Goal: Task Accomplishment & Management: Complete application form

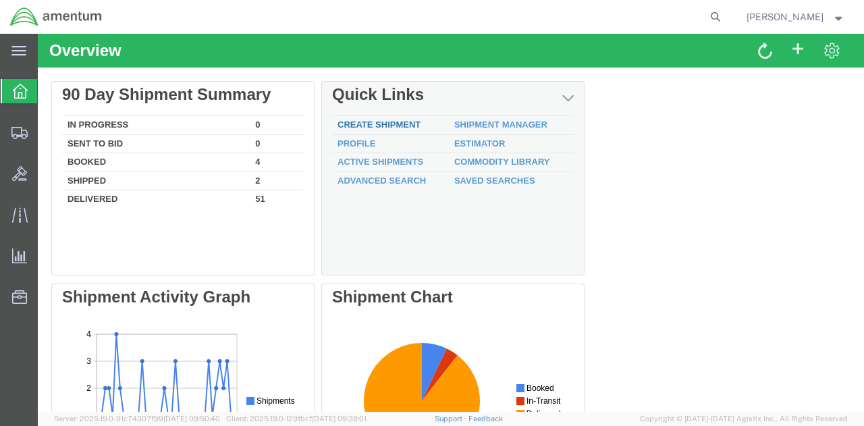
click at [398, 119] on link "Create Shipment" at bounding box center [378, 124] width 83 height 10
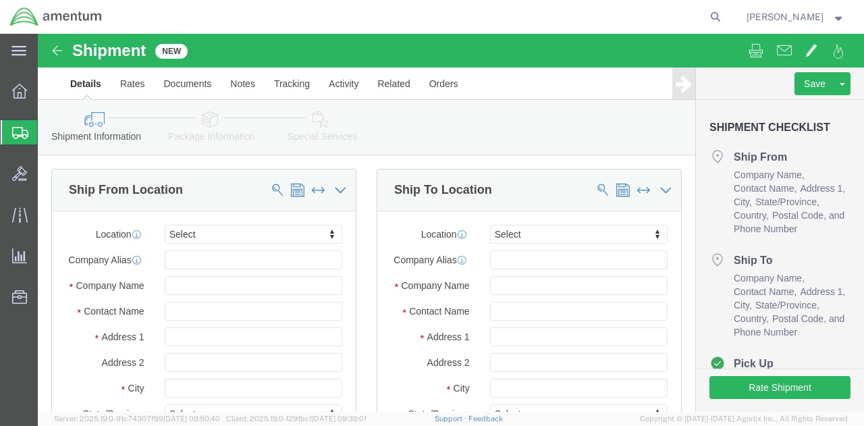
select select
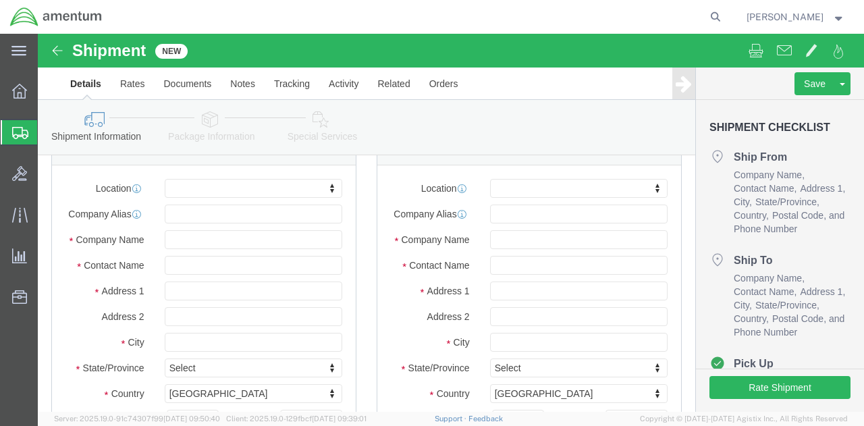
scroll to position [67, 0]
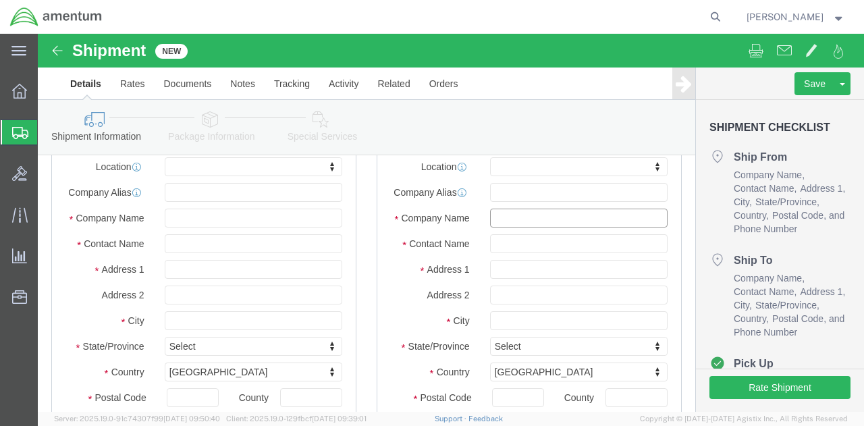
click input "text"
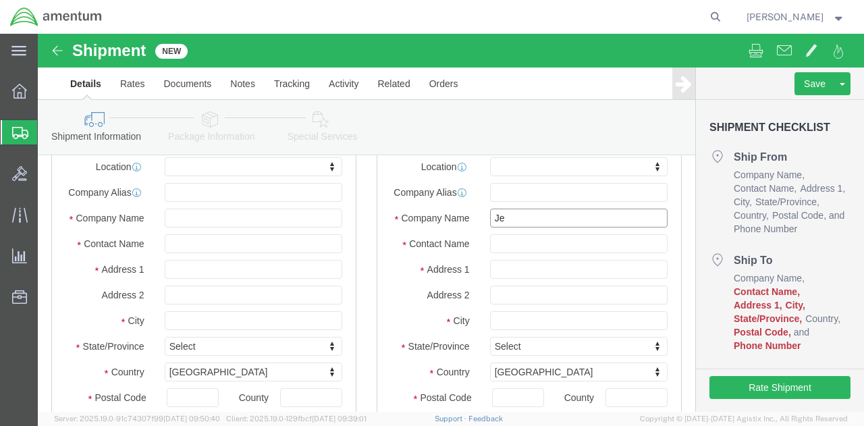
type input "Jet"
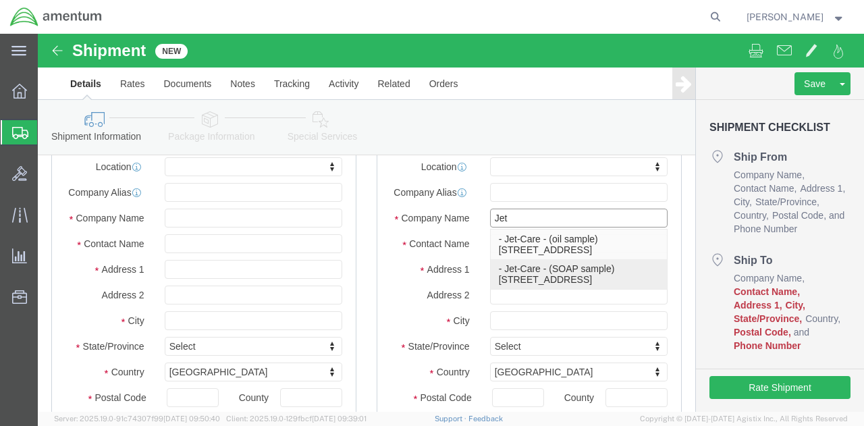
click p "- Jet-Care - (SOAP sample) [STREET_ADDRESS]"
select select
type input "Jet-Care"
type input "SOAP sample"
type input "[STREET_ADDRESS]"
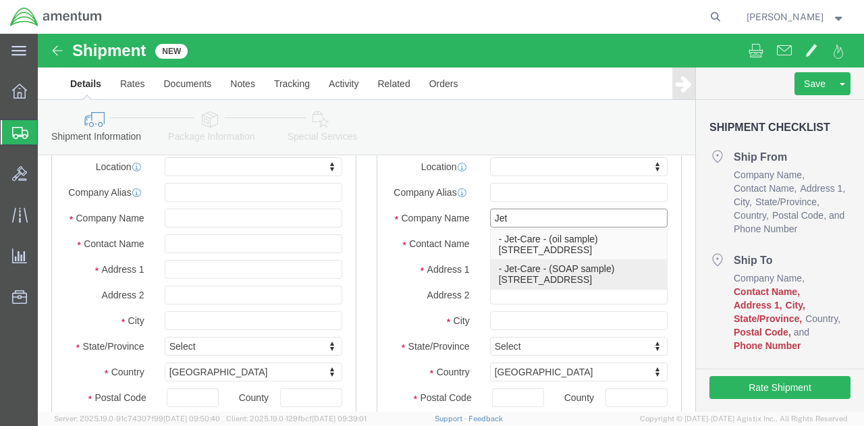
type input "Cedar Knolls"
type input "07927"
select select "NJ"
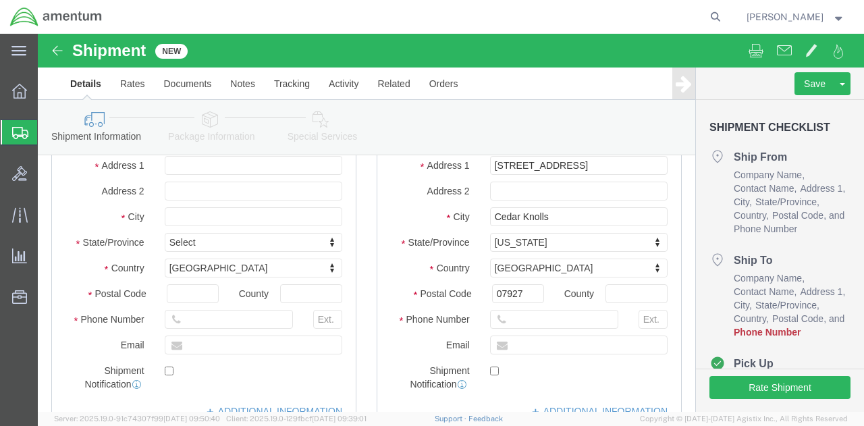
scroll to position [202, 0]
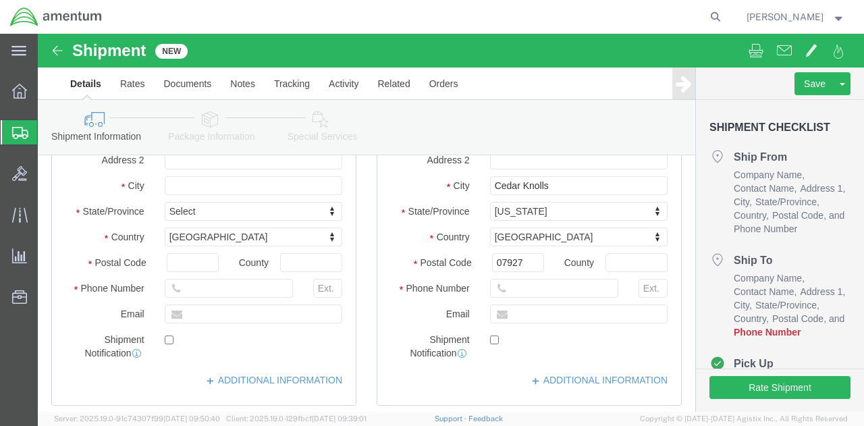
type input "Jet-Care"
click input "text"
type input "[PHONE_NUMBER]"
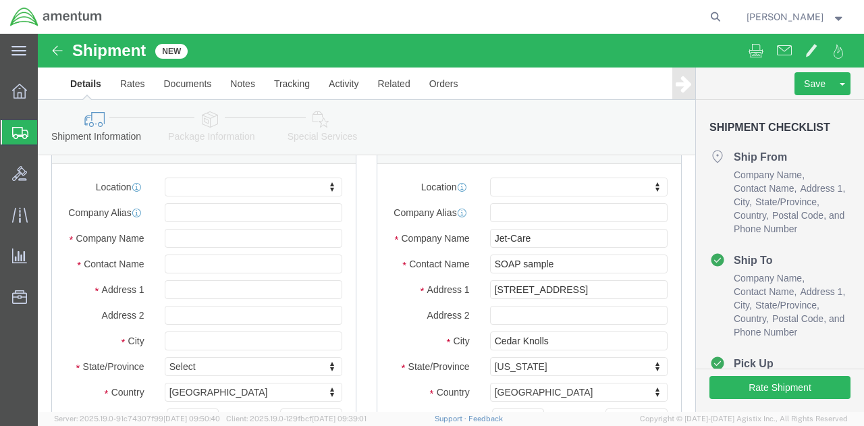
scroll to position [67, 0]
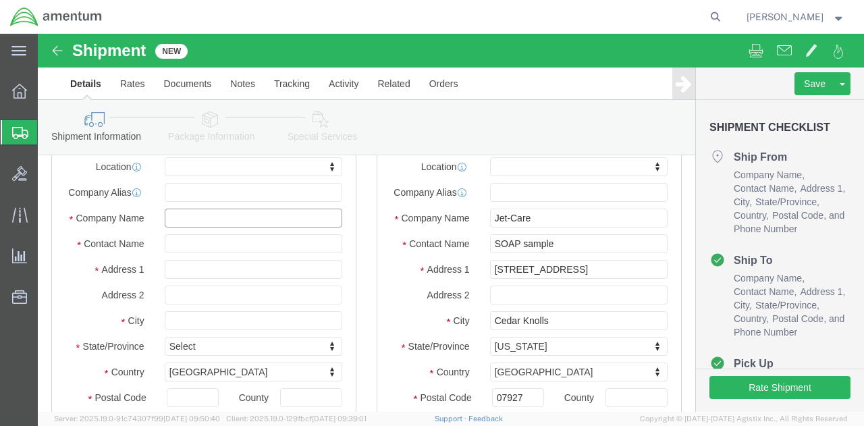
click input "text"
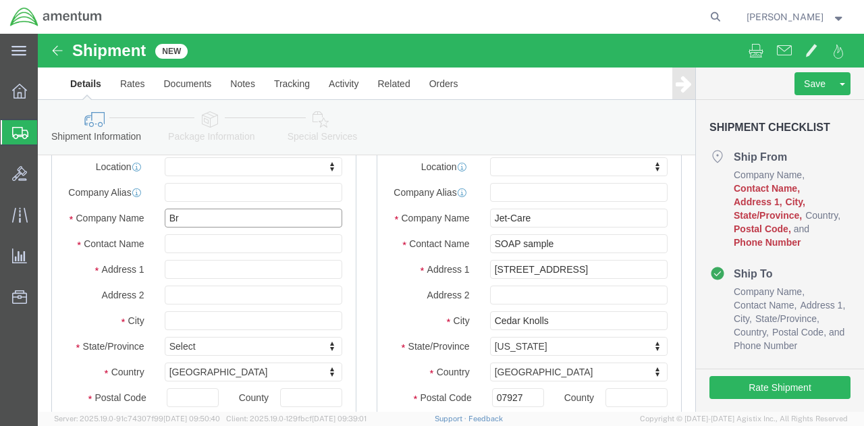
type input "B"
click input "text"
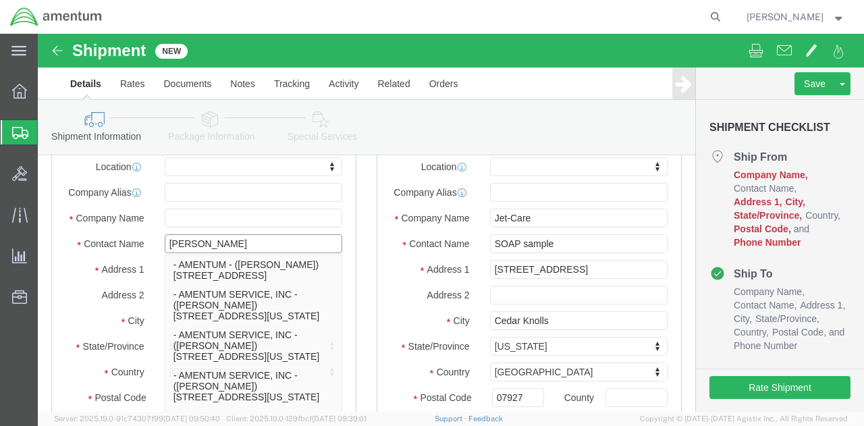
type input "[PERSON_NAME]"
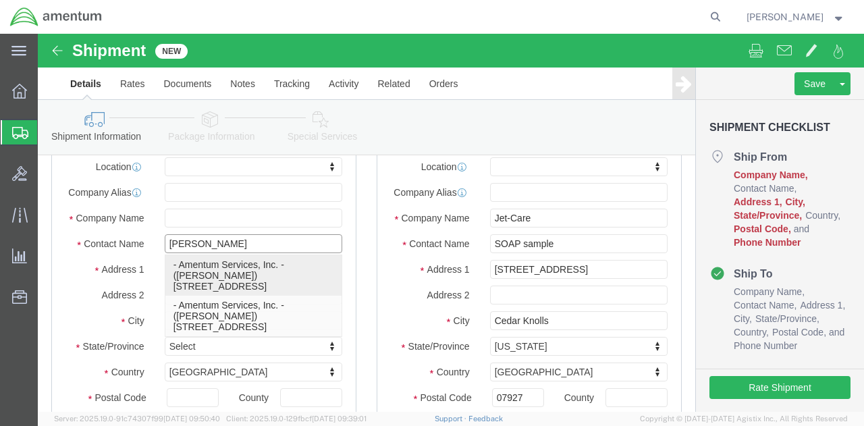
click p "- Amentum Services, Inc. - ([PERSON_NAME]) [STREET_ADDRESS]"
select select
type input "Amentum Services, Inc."
type input "[PERSON_NAME]"
type input "[STREET_ADDRESS]"
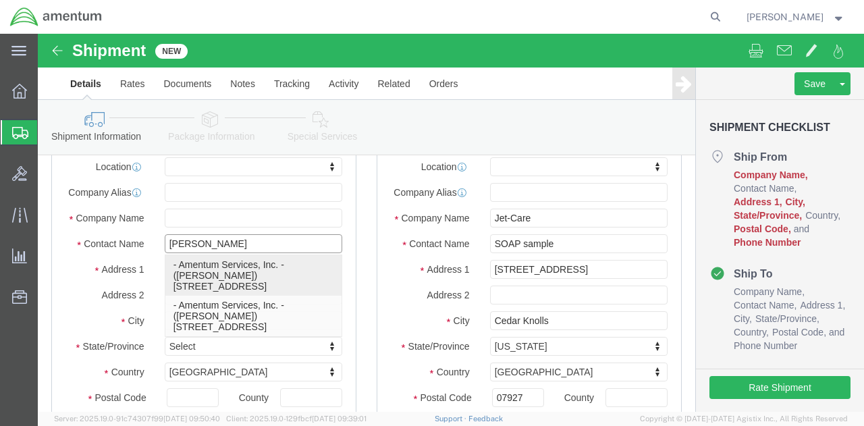
type input "COLUMBUS"
type input "43217"
type input "6142669371"
select select "OH"
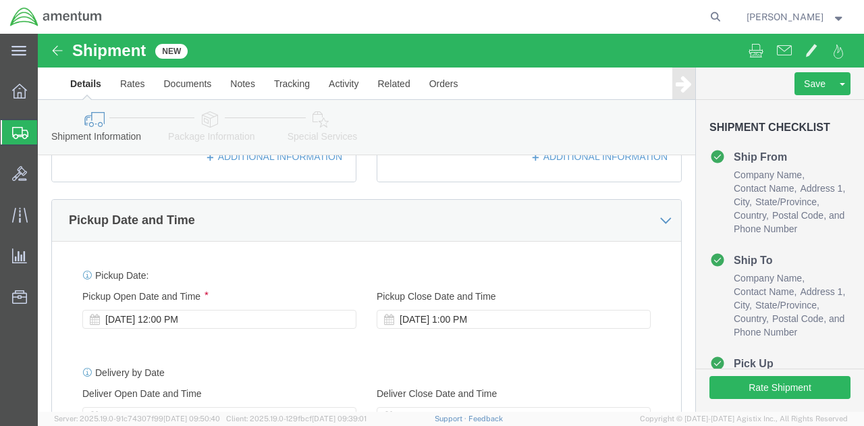
scroll to position [405, 0]
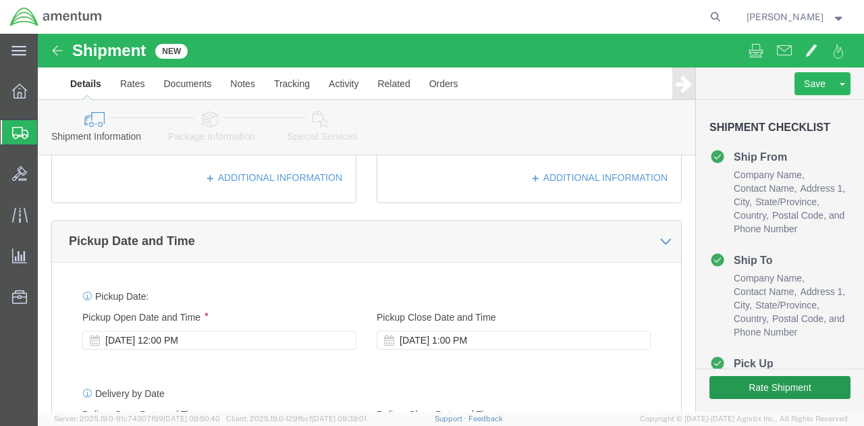
type input "[PERSON_NAME]"
drag, startPoint x: 758, startPoint y: 357, endPoint x: 759, endPoint y: 349, distance: 8.1
click button "Rate Shipment"
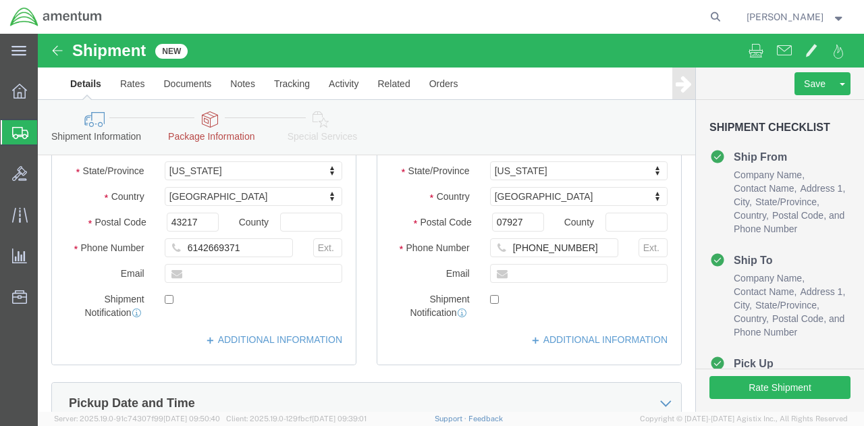
scroll to position [135, 0]
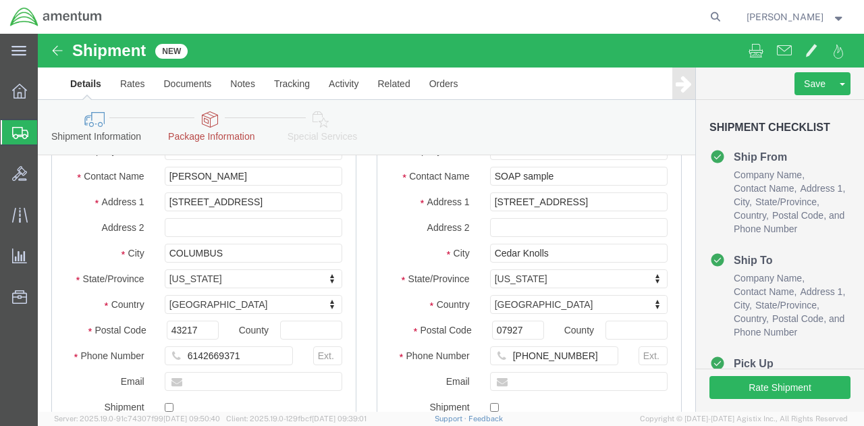
click link "Package Information"
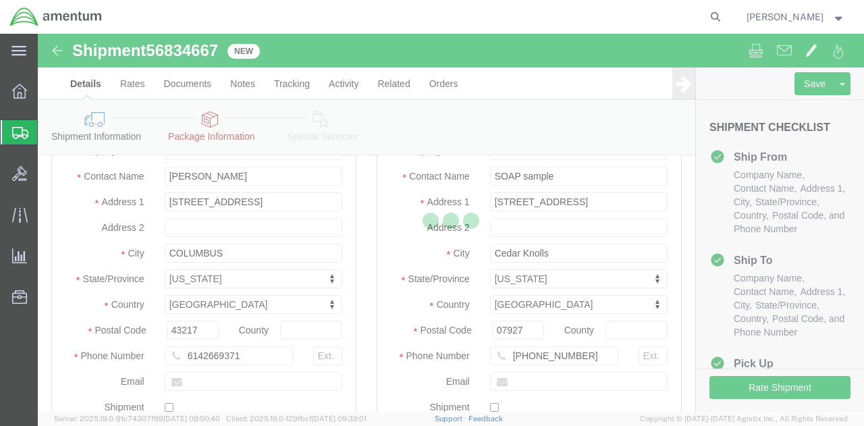
scroll to position [75, 0]
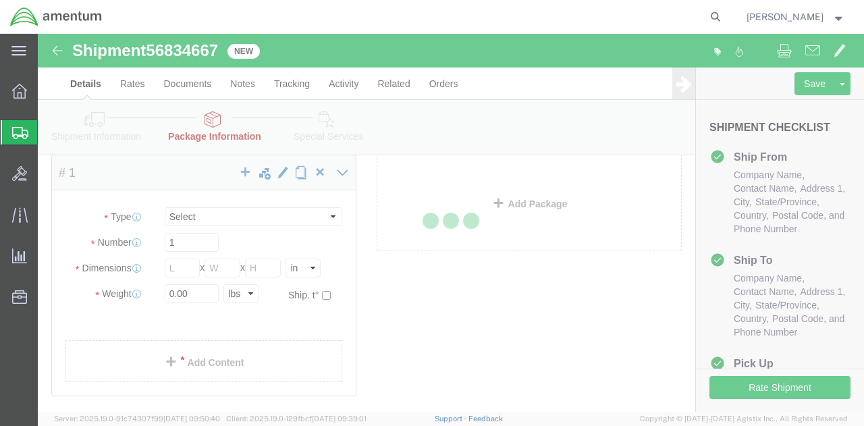
select select "CBOX"
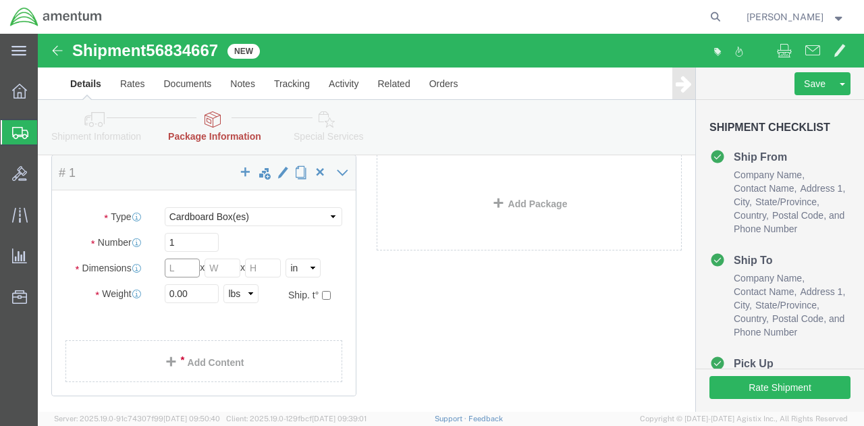
click input "text"
type input "8"
click input "text"
type input "6"
click input "text"
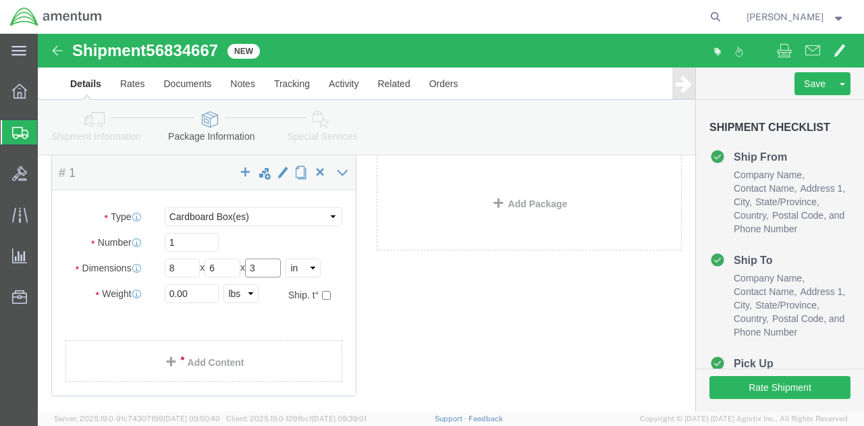
type input "3"
click input "0.00"
type input "0"
type input "3.00"
click ul
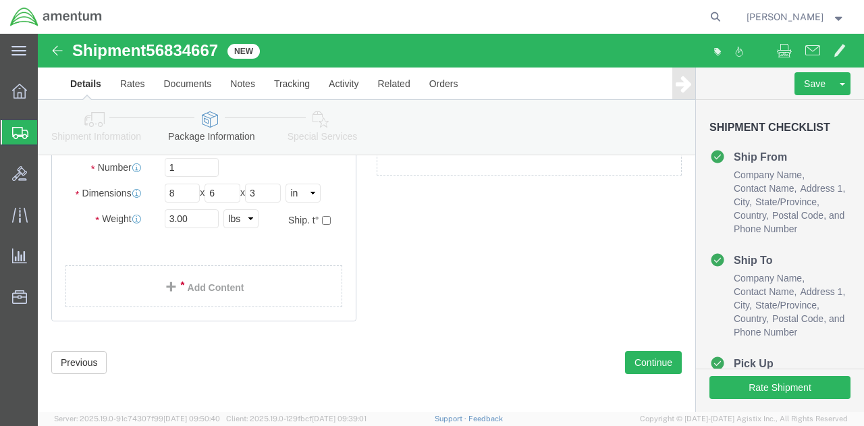
scroll to position [153, 0]
click button "Continue"
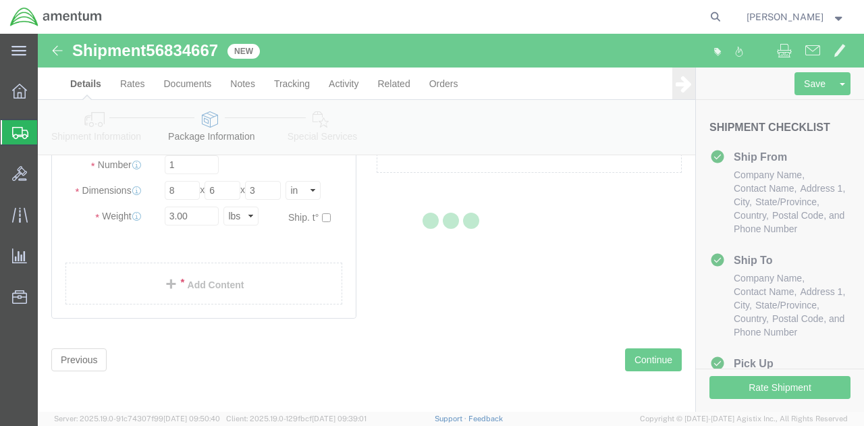
select select
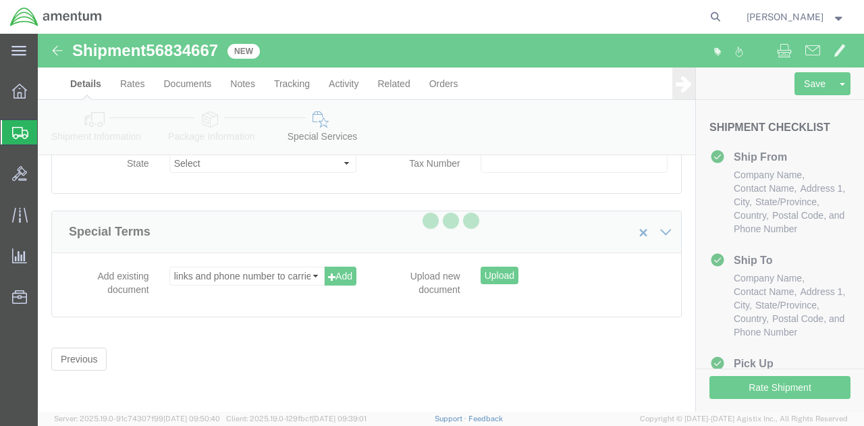
scroll to position [1513, 0]
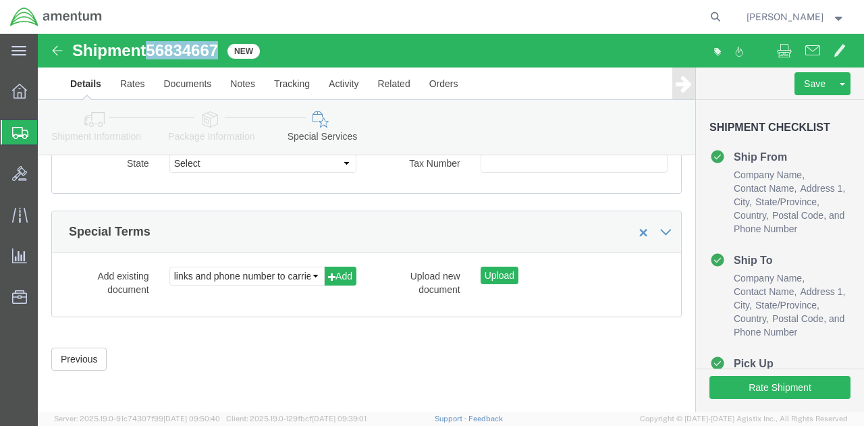
drag, startPoint x: 183, startPoint y: 15, endPoint x: 116, endPoint y: 18, distance: 66.9
click span "56834667"
copy span "56834667"
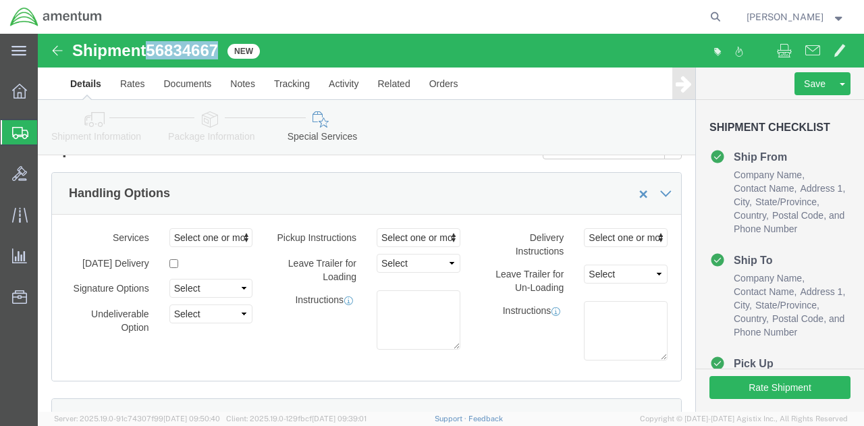
scroll to position [0, 0]
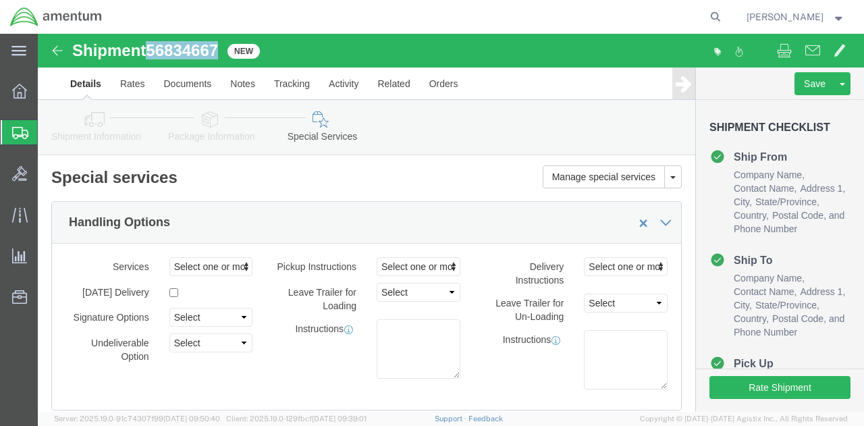
click link "Shipment Information"
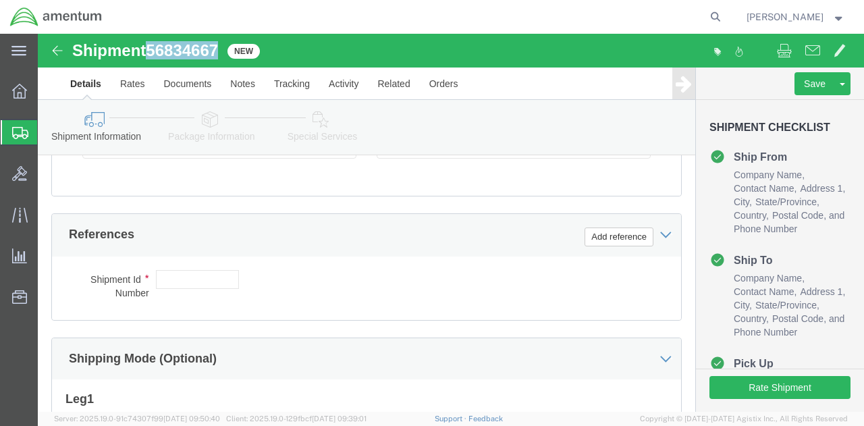
scroll to position [742, 0]
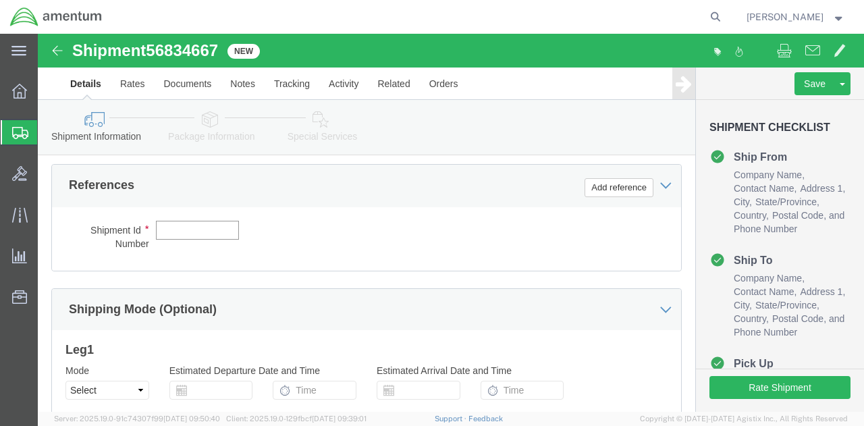
click input "text"
paste input "56834667"
type input "56834667"
click div "Rate Shipment"
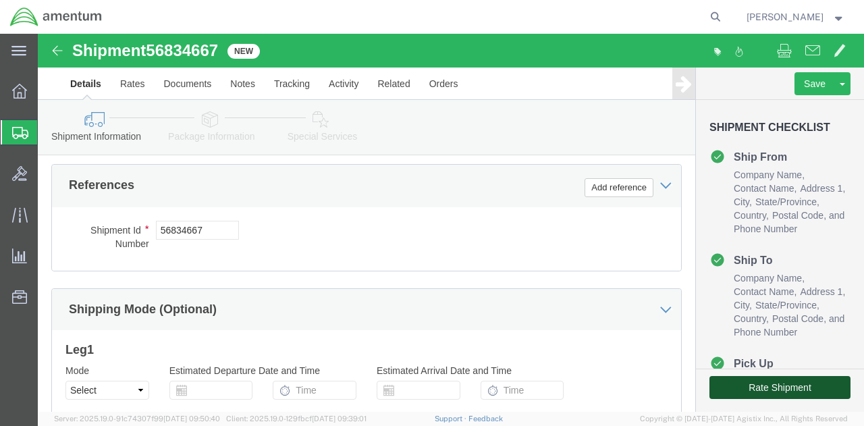
click button "Rate Shipment"
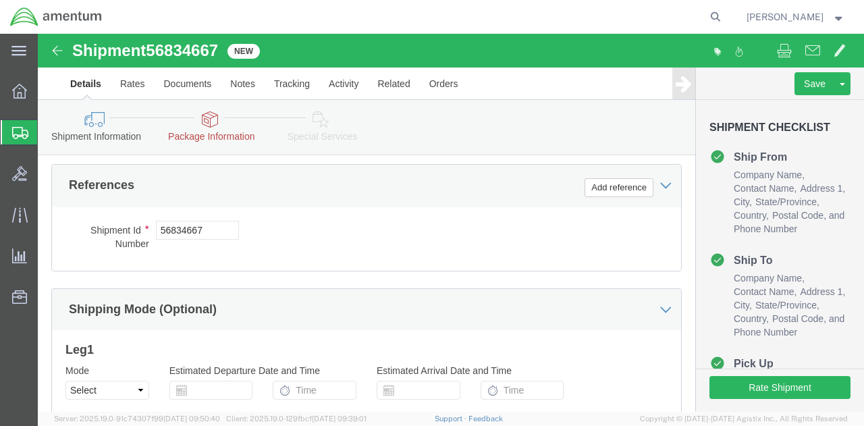
click icon
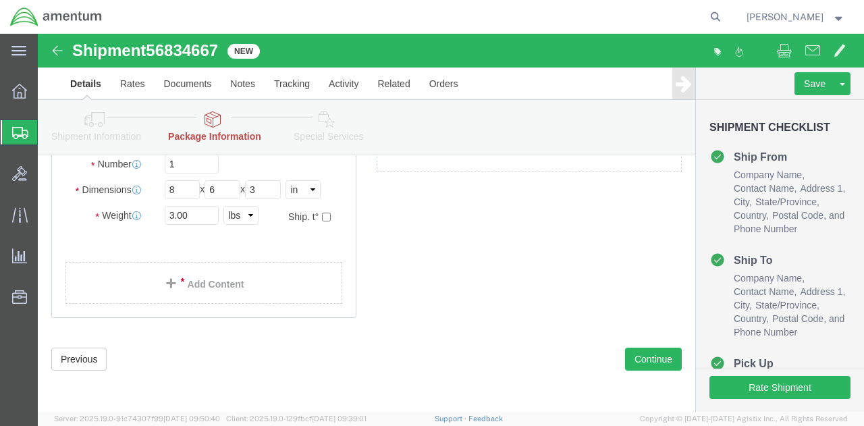
scroll to position [153, 0]
click link "Add Content"
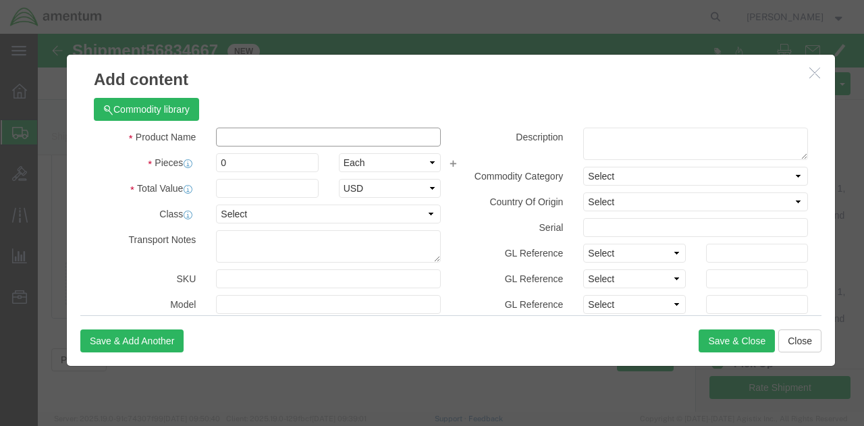
click input "text"
type input "sample"
click input "0"
type input "1"
click input "text"
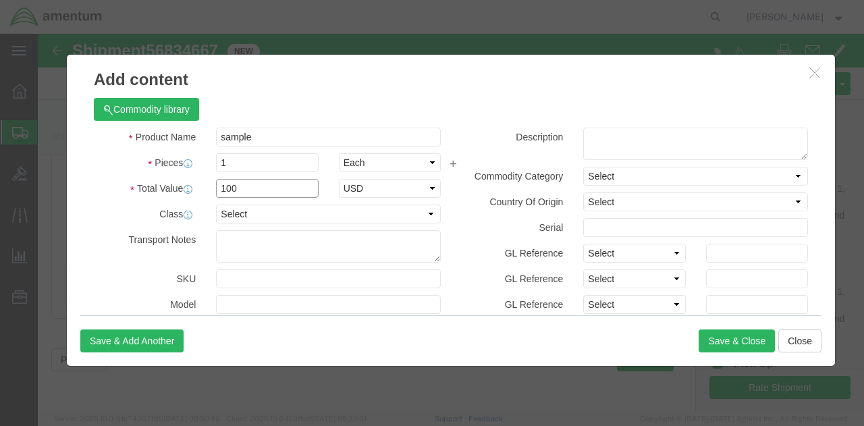
type input "100"
click div "Product Name sample Pieces 1 Select Bag Barrels 100Board Feet Bottle Box Bliste…"
click button "Save & Close"
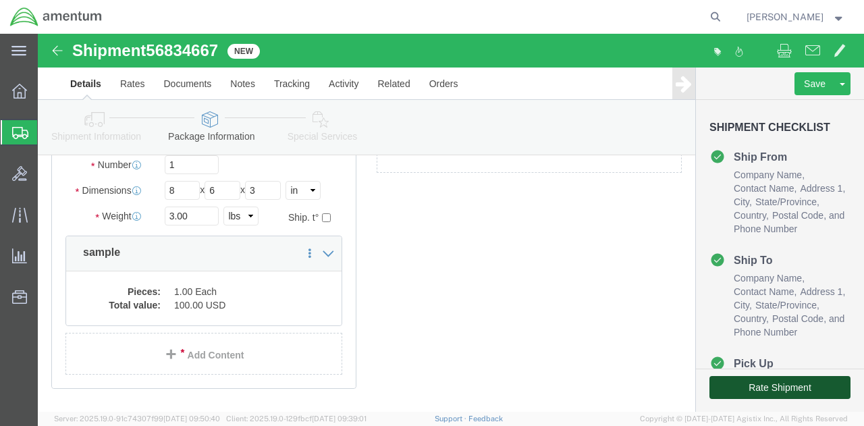
click button "Rate Shipment"
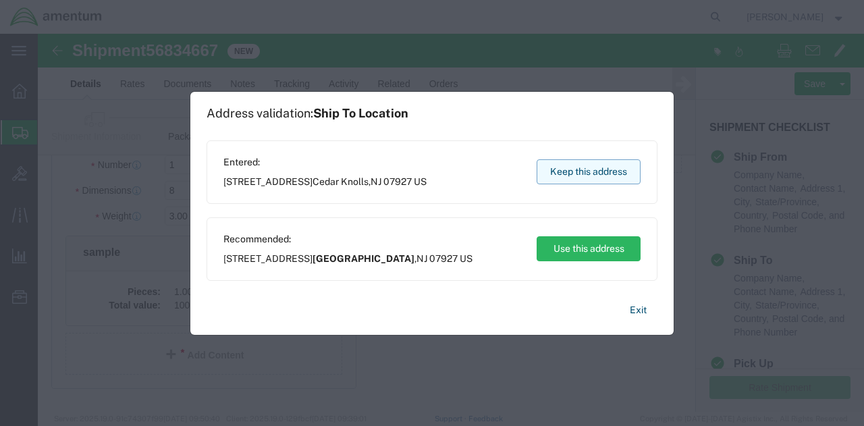
click at [578, 177] on button "Keep this address" at bounding box center [589, 171] width 104 height 25
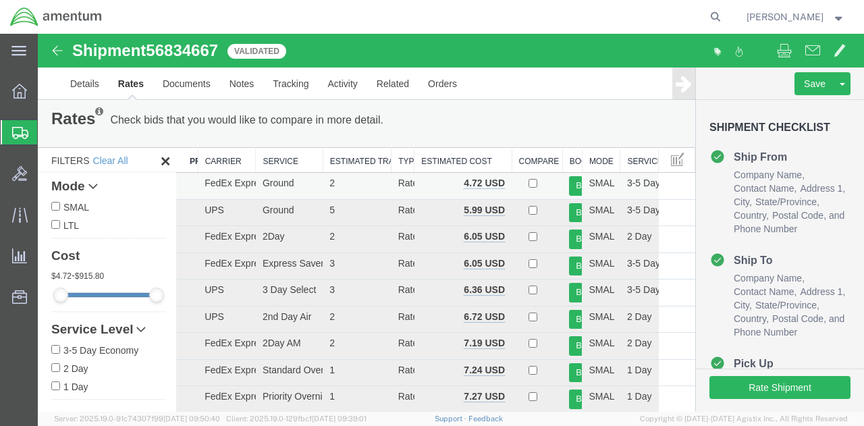
scroll to position [0, 0]
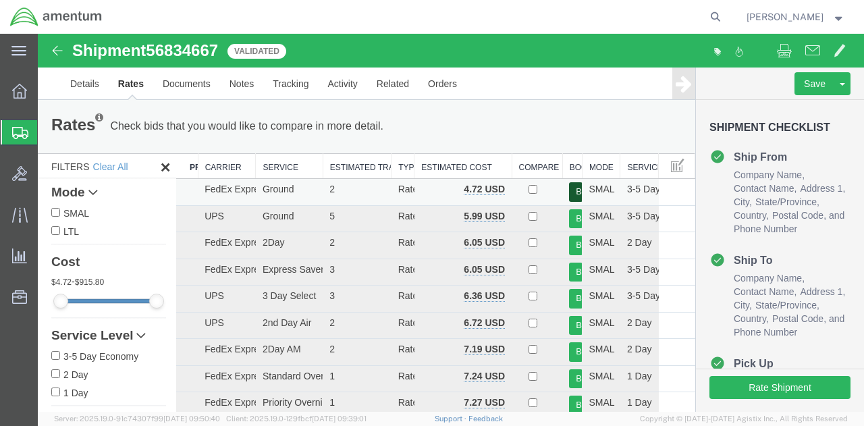
click at [571, 193] on button "Book" at bounding box center [575, 192] width 13 height 20
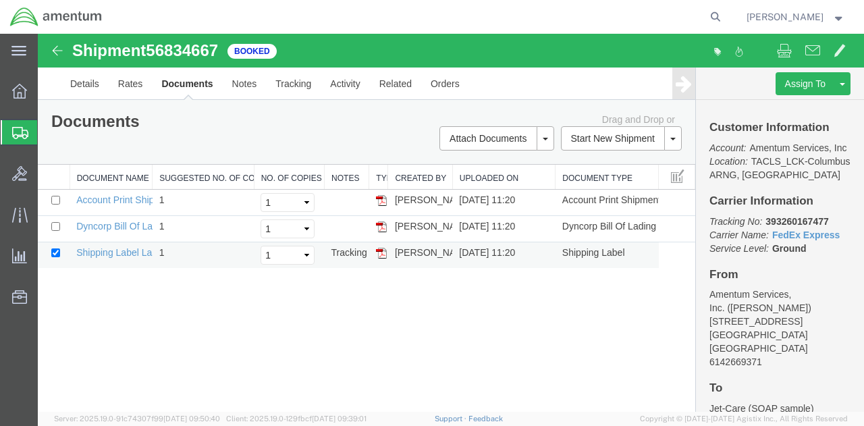
click at [377, 250] on img at bounding box center [381, 253] width 11 height 11
click at [104, 83] on link "Details" at bounding box center [85, 83] width 48 height 32
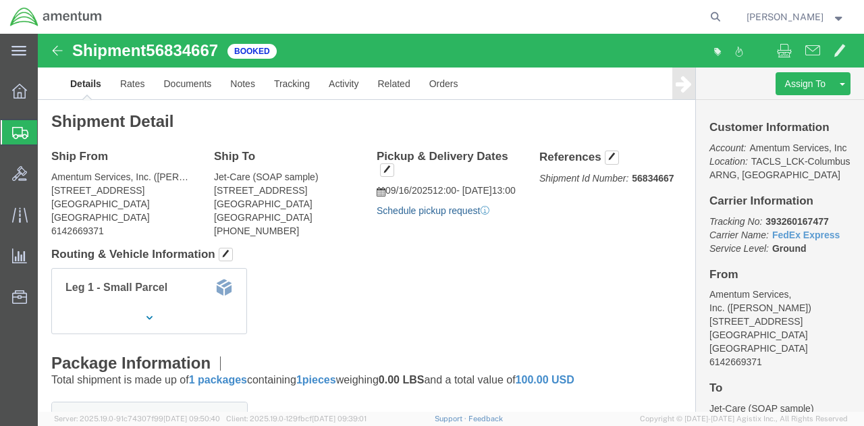
click link "Schedule pickup request"
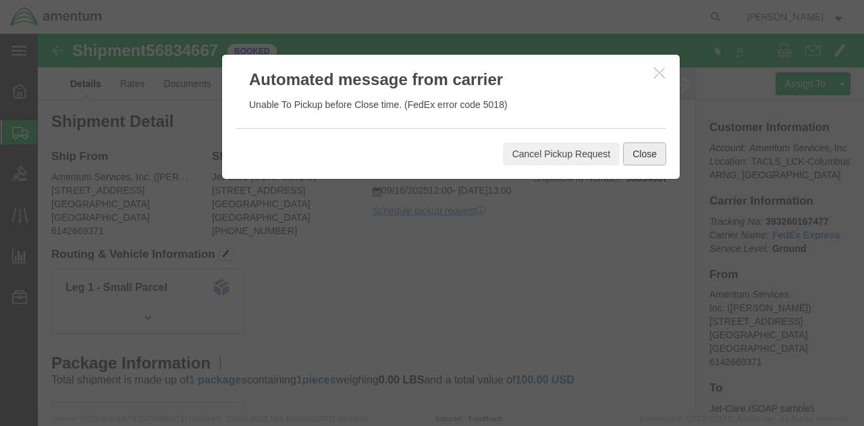
click button "Close"
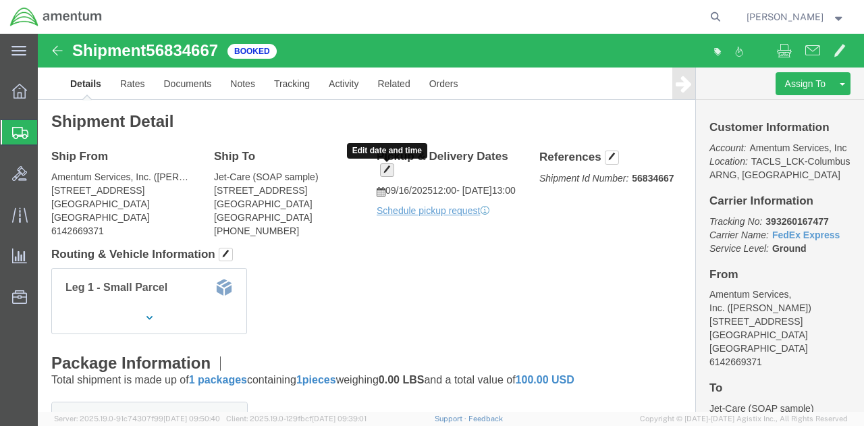
click button "button"
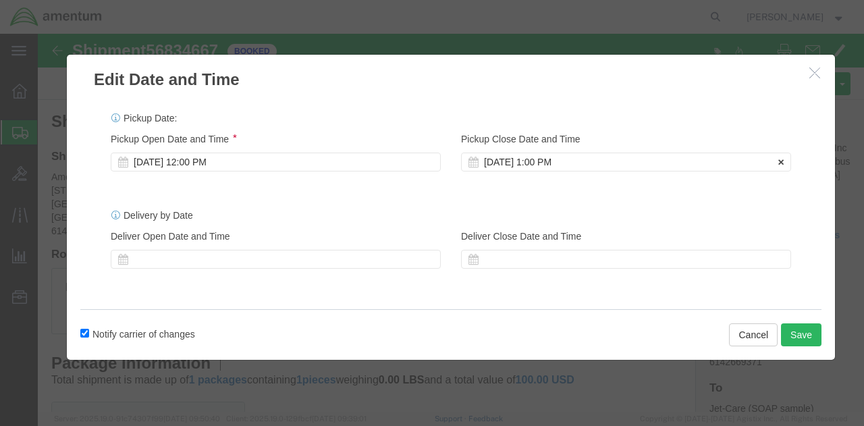
click div "[DATE] 1:00 PM"
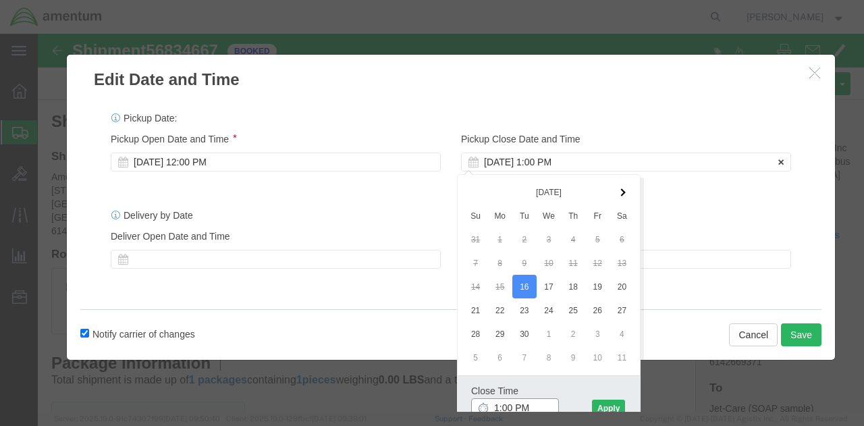
scroll to position [2, 0]
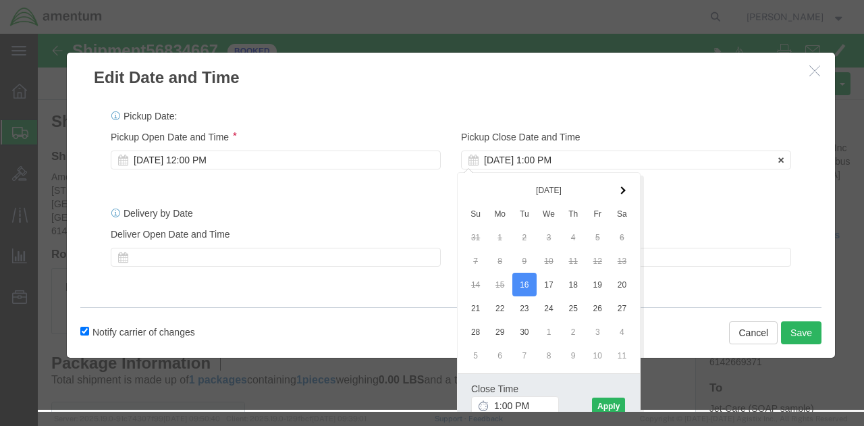
click div "[DATE] 1:00 PM"
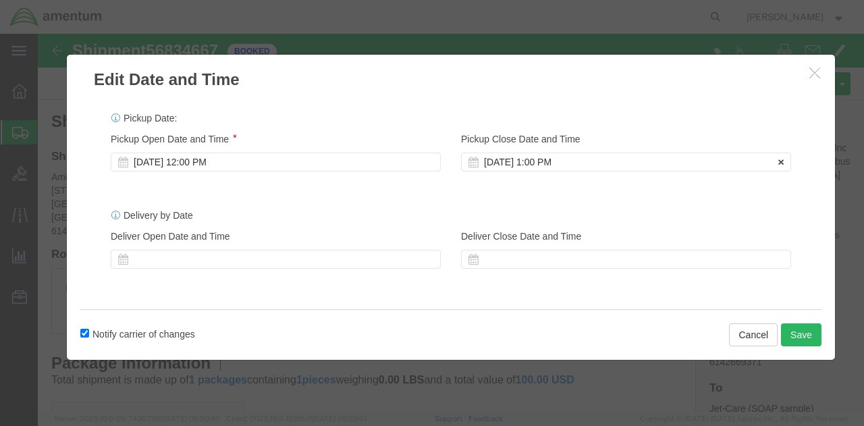
scroll to position [0, 0]
click div "[DATE] 1:00 PM"
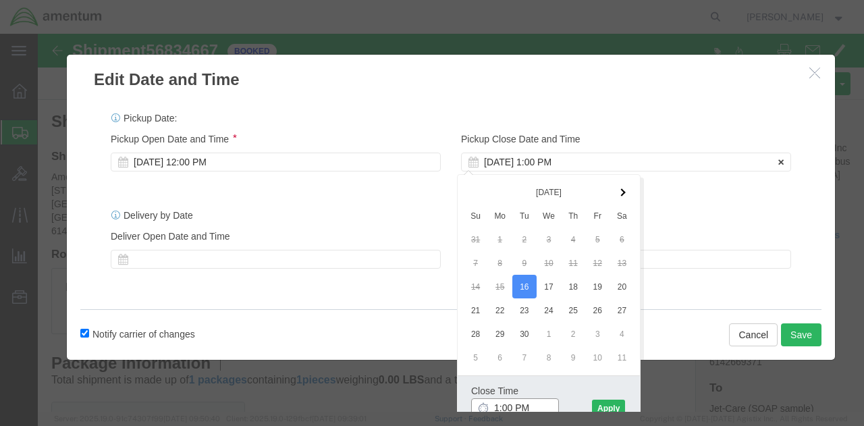
scroll to position [2, 0]
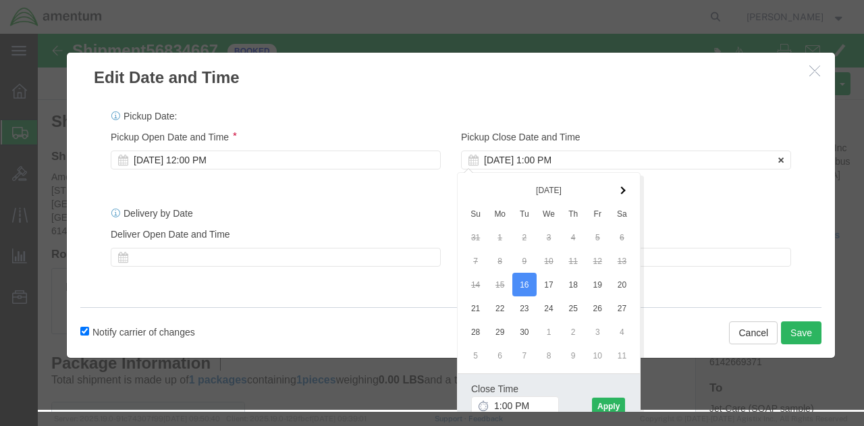
click div "[DATE] 1:00 PM"
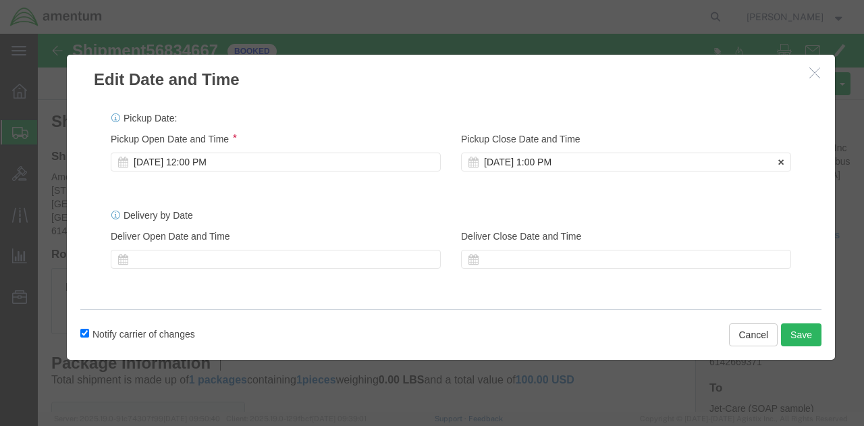
scroll to position [0, 0]
click div "[DATE] 1:00 PM"
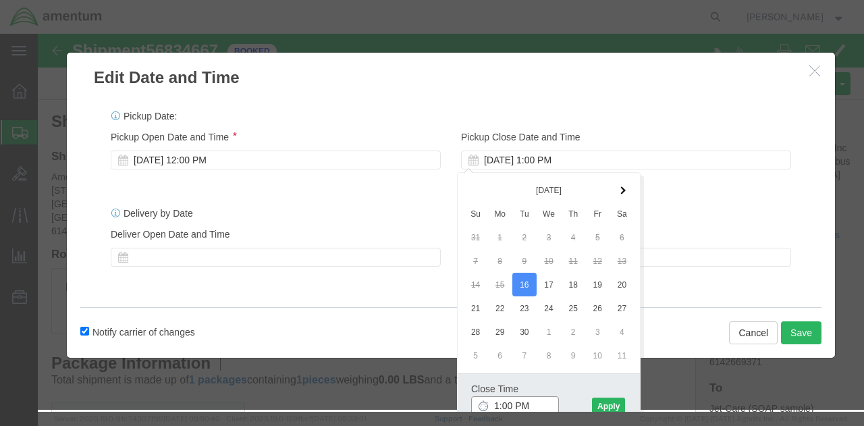
type input "6:00 PM"
click button "Save"
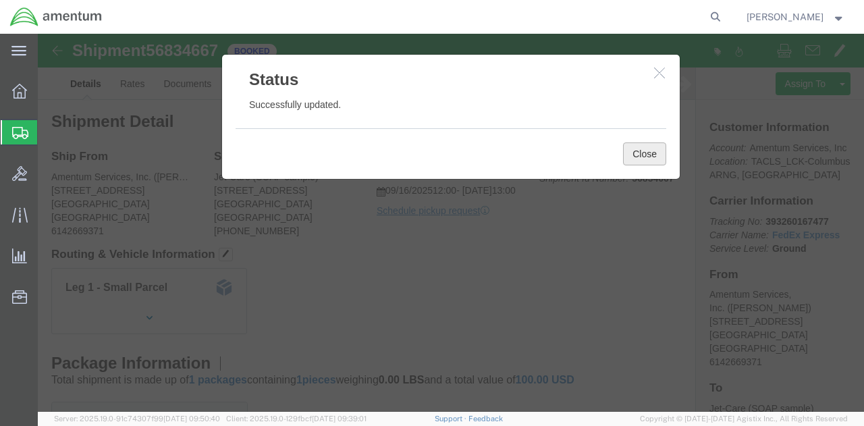
click button "Close"
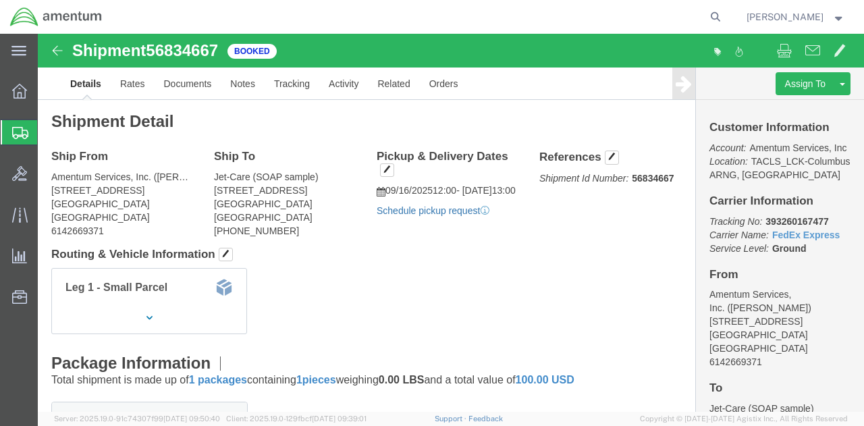
click link "Schedule pickup request"
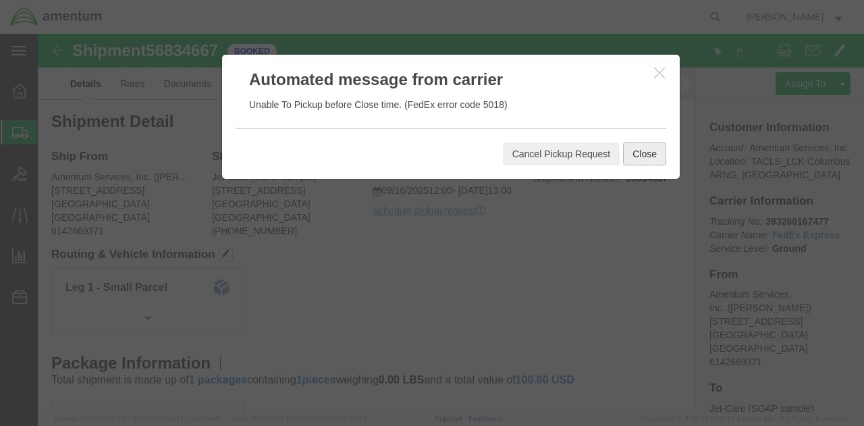
click button "Close"
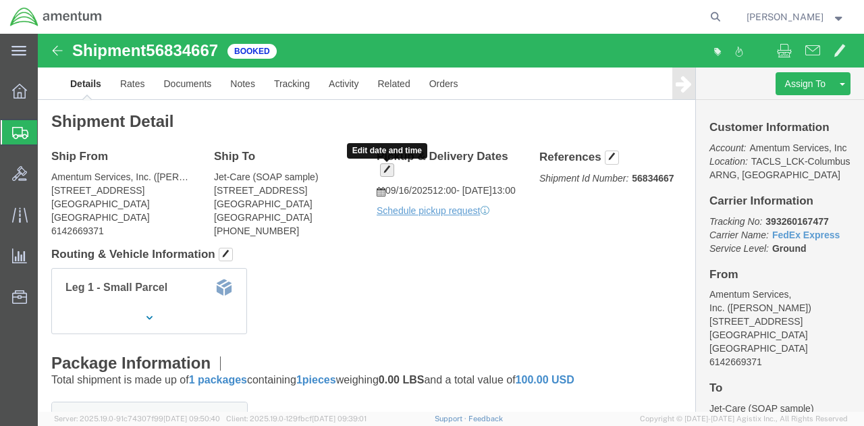
click span "button"
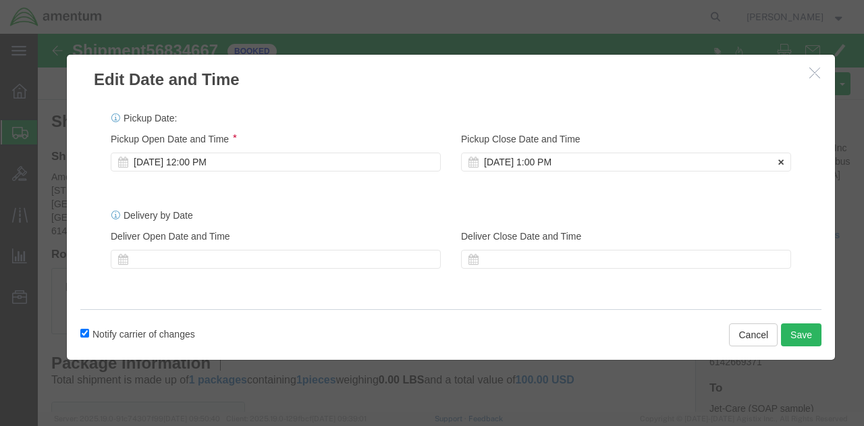
click div "[DATE] 1:00 PM"
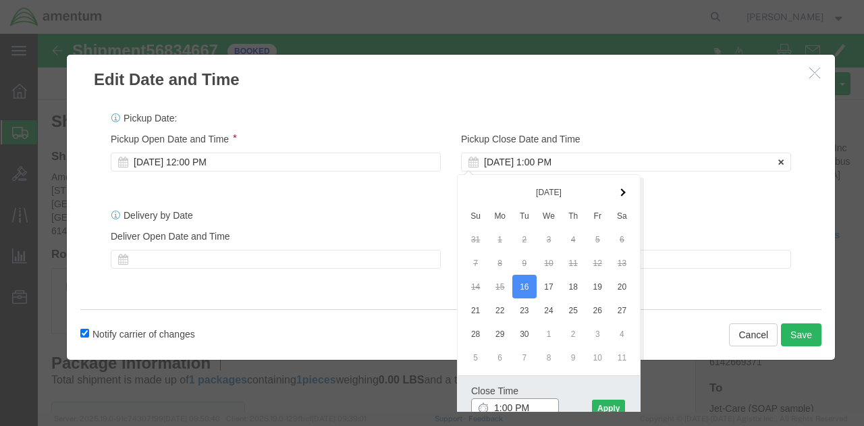
scroll to position [2, 0]
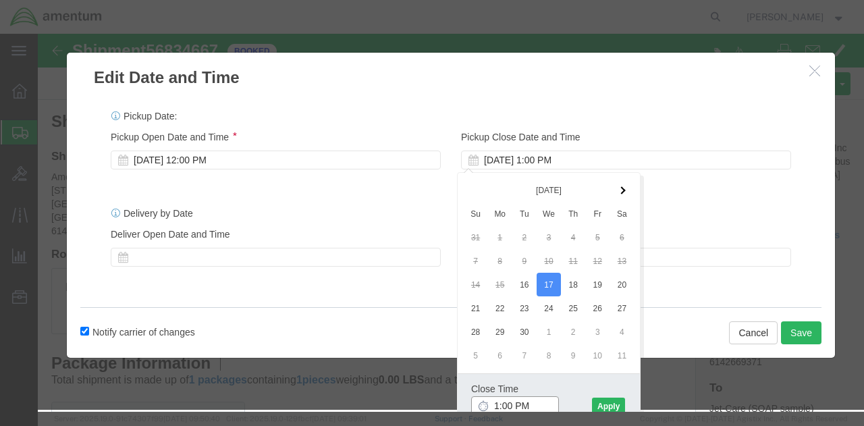
click input "1:00 PM"
type input "6:00 PM"
click button "Apply"
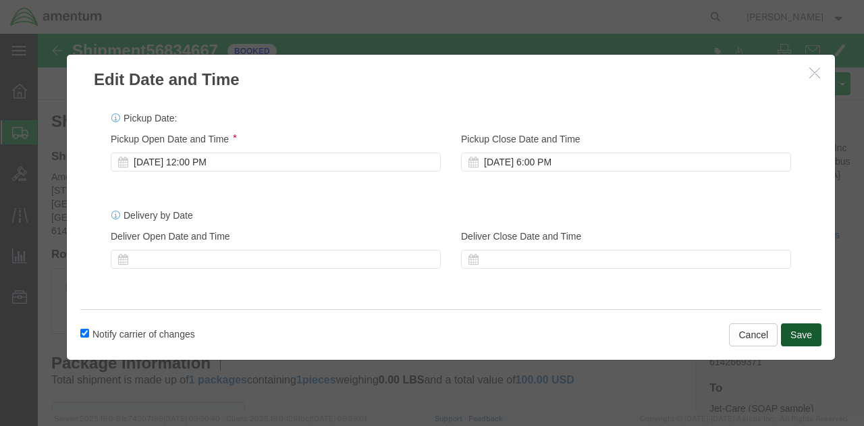
click button "Save"
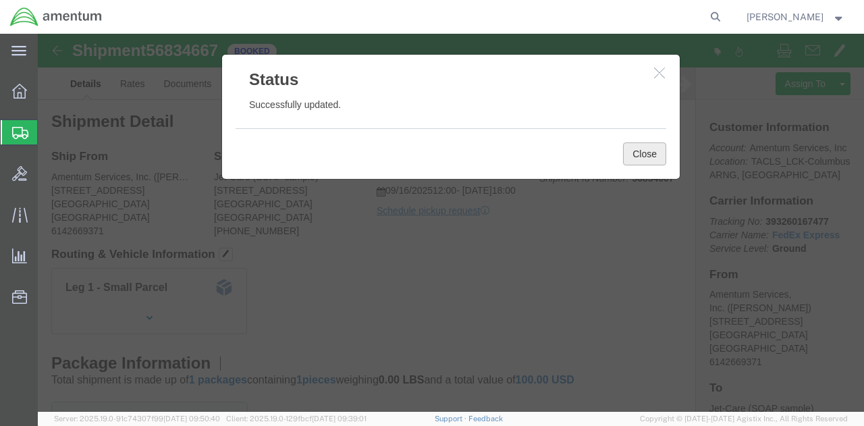
click button "Close"
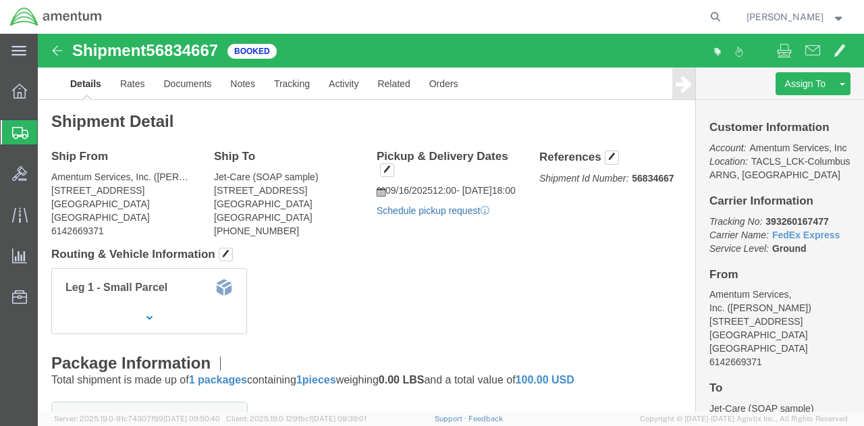
click link "Schedule pickup request"
click link "Documents"
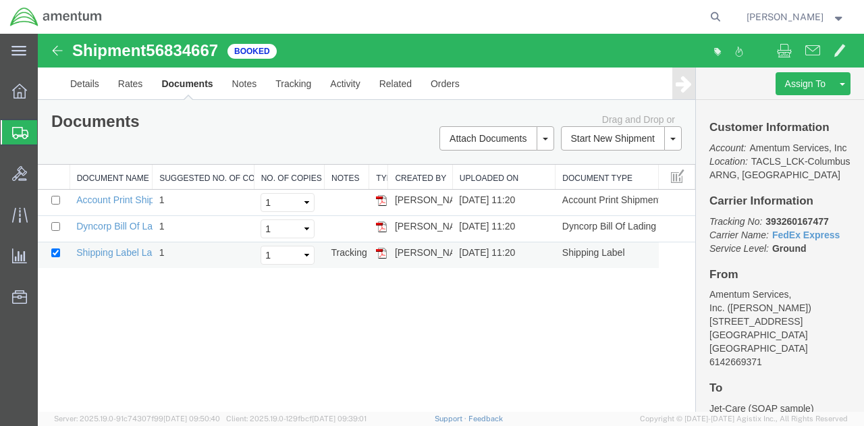
click at [376, 251] on img at bounding box center [381, 253] width 11 height 11
click at [376, 198] on img at bounding box center [381, 200] width 11 height 11
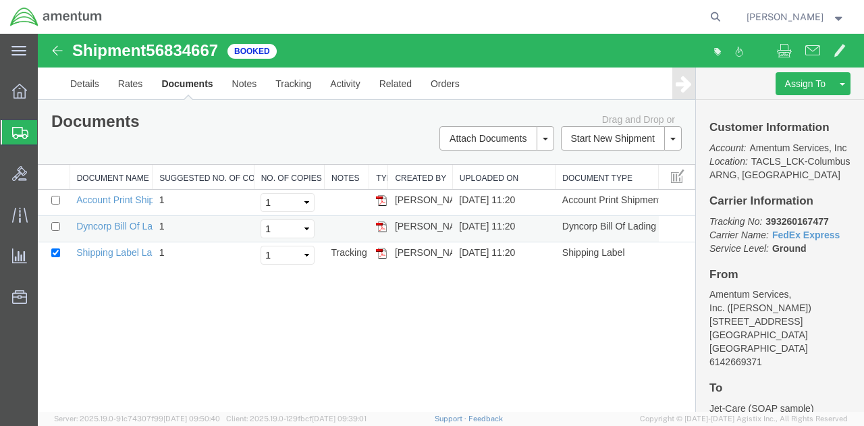
drag, startPoint x: 376, startPoint y: 226, endPoint x: 393, endPoint y: 224, distance: 17.7
click at [376, 226] on img at bounding box center [381, 226] width 11 height 11
